Goal: Transaction & Acquisition: Download file/media

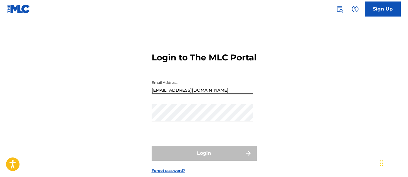
type input "[EMAIL_ADDRESS][DOMAIN_NAME]"
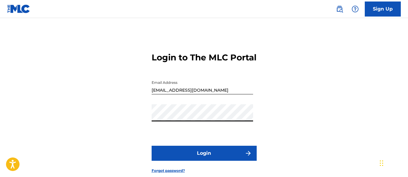
click at [204, 161] on button "Login" at bounding box center [204, 153] width 105 height 15
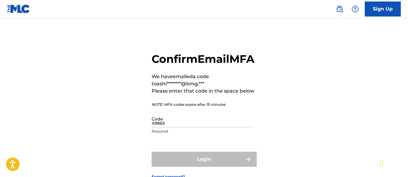
type input "498653"
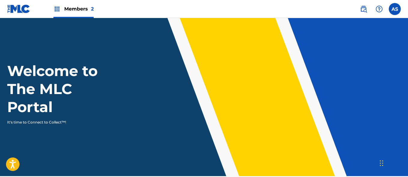
click at [57, 9] on img at bounding box center [57, 8] width 7 height 7
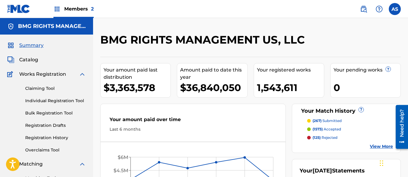
scroll to position [130, 0]
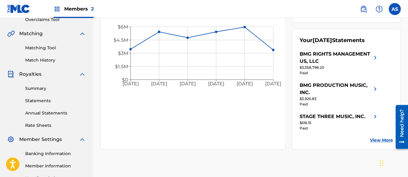
click at [56, 88] on link "Summary" at bounding box center [55, 88] width 61 height 6
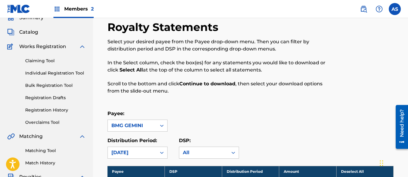
scroll to position [342, 0]
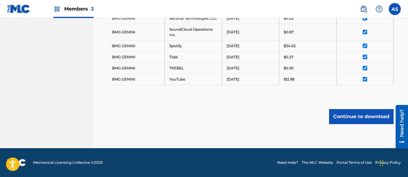
click at [362, 116] on button "Continue to download" at bounding box center [361, 116] width 65 height 15
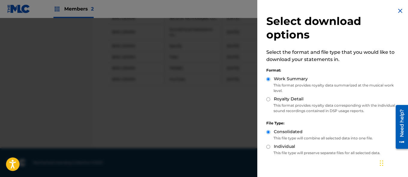
click at [289, 99] on label "Royalty Detail" at bounding box center [289, 99] width 30 height 6
click at [271, 99] on input "Royalty Detail" at bounding box center [269, 99] width 4 height 4
radio input "true"
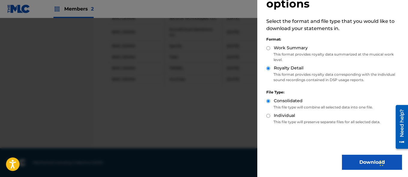
click at [370, 162] on button "Download" at bounding box center [372, 162] width 60 height 15
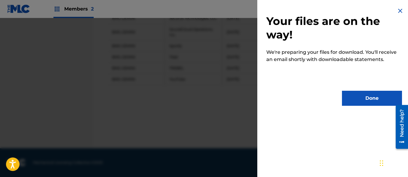
click at [370, 98] on button "Done" at bounding box center [372, 98] width 60 height 15
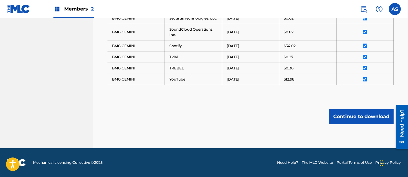
click at [395, 9] on input "AS [PERSON_NAME] [PERSON_NAME][EMAIL_ADDRESS][PERSON_NAME][DOMAIN_NAME] Notific…" at bounding box center [395, 9] width 0 height 0
